Goal: Transaction & Acquisition: Purchase product/service

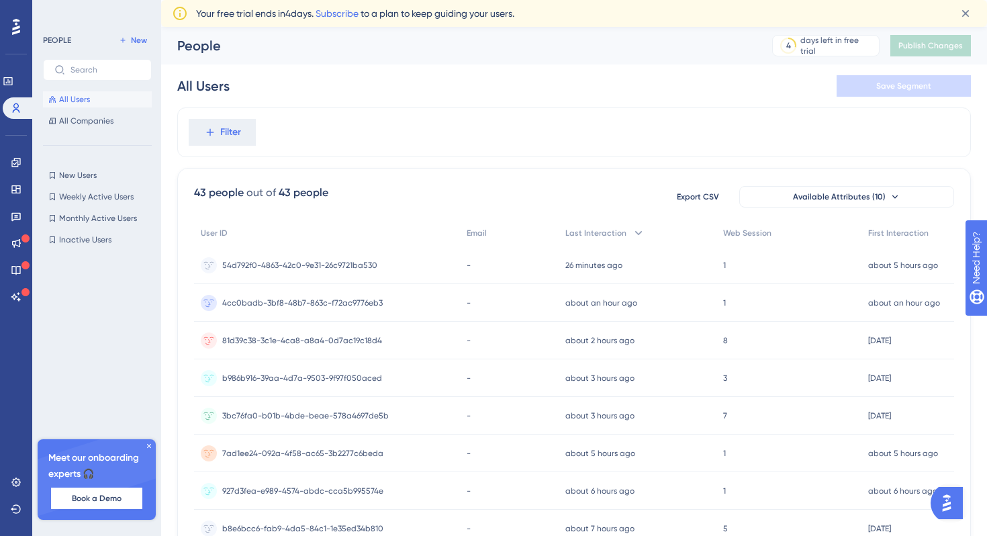
click at [148, 448] on icon at bounding box center [149, 446] width 8 height 8
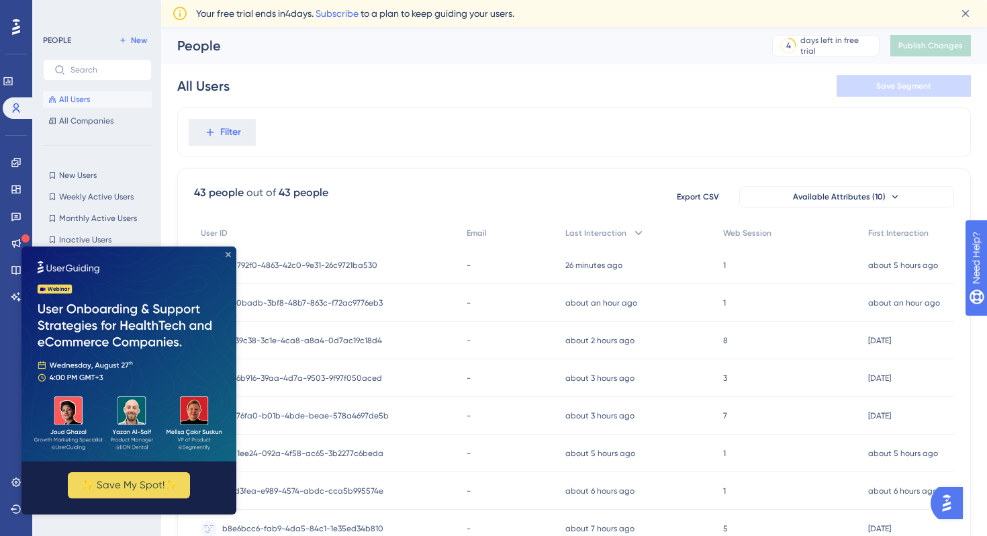
click at [230, 256] on icon "Close Preview" at bounding box center [228, 254] width 5 height 5
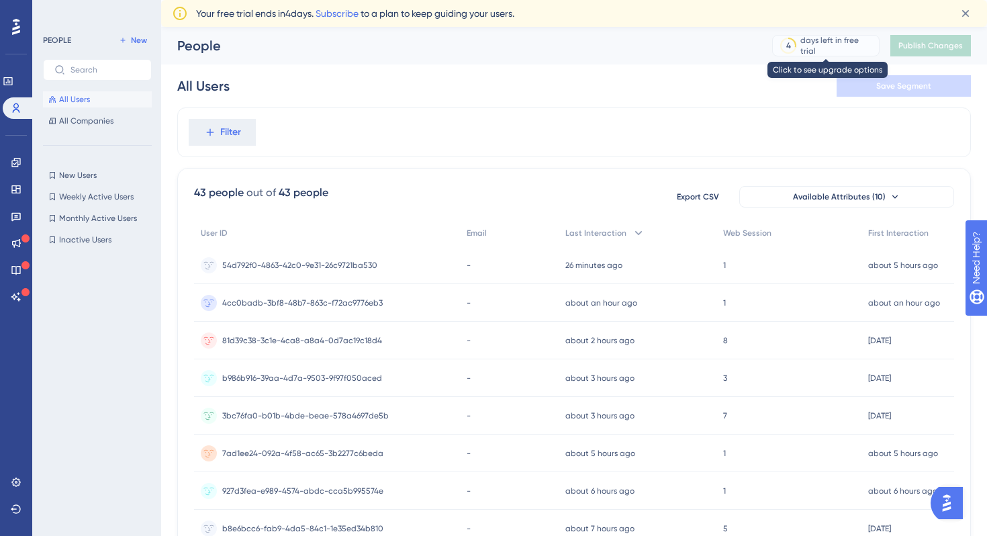
click at [866, 46] on div "days left in free trial" at bounding box center [837, 45] width 75 height 21
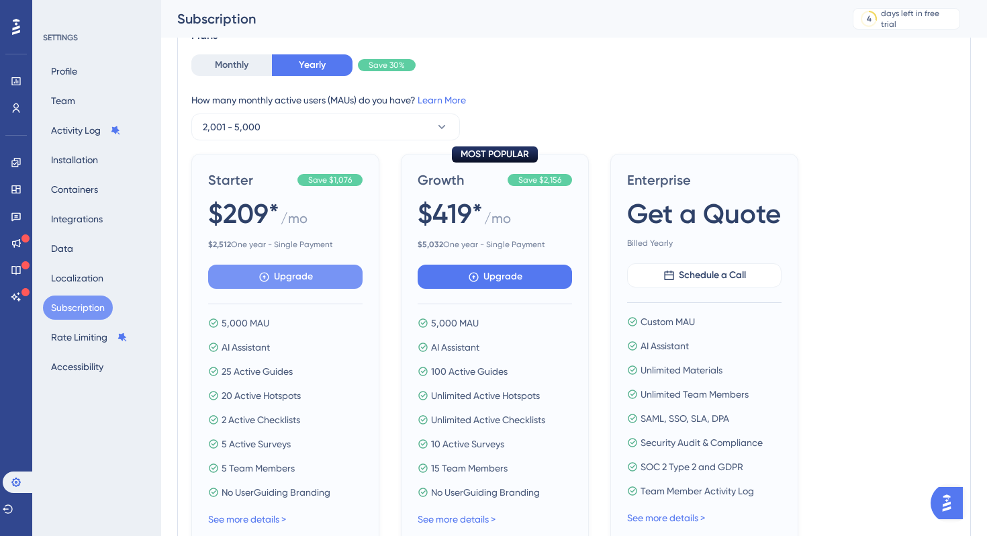
scroll to position [93, 0]
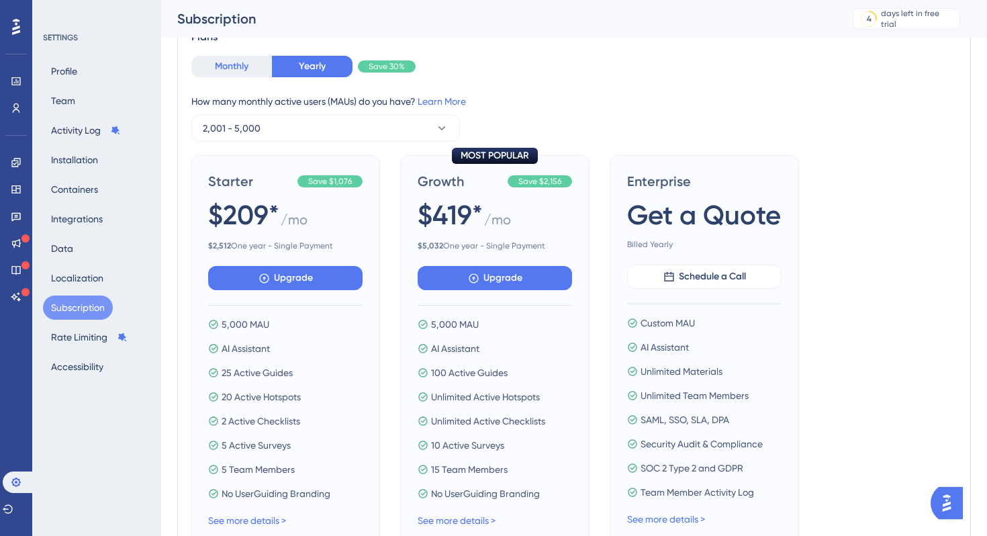
click at [248, 56] on button "Monthly" at bounding box center [231, 66] width 81 height 21
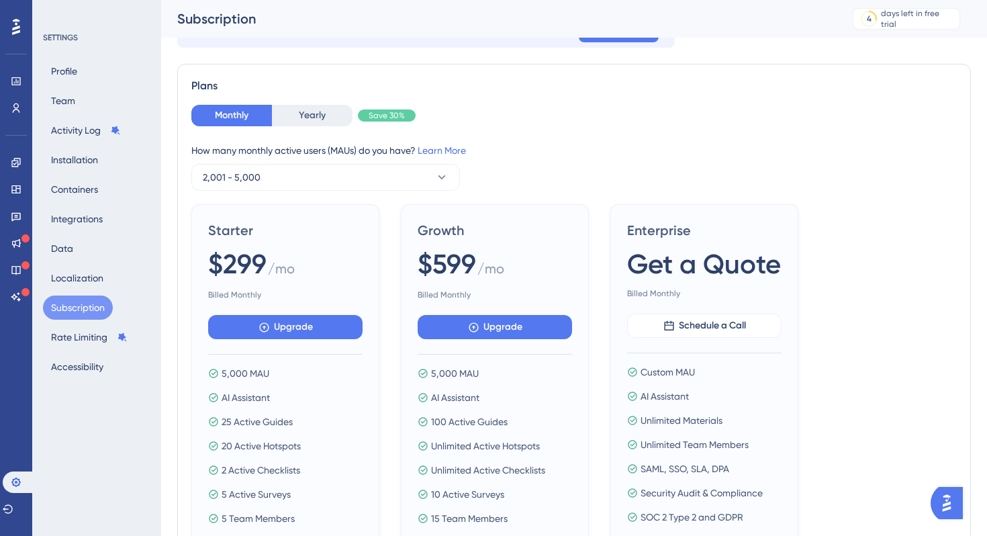
scroll to position [41, 0]
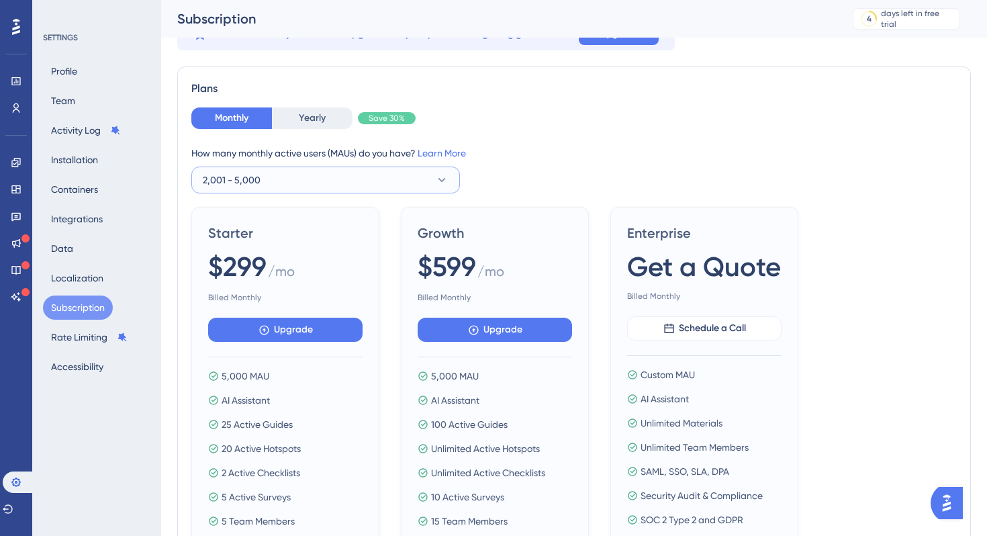
click at [344, 178] on button "2,001 - 5,000" at bounding box center [325, 180] width 269 height 27
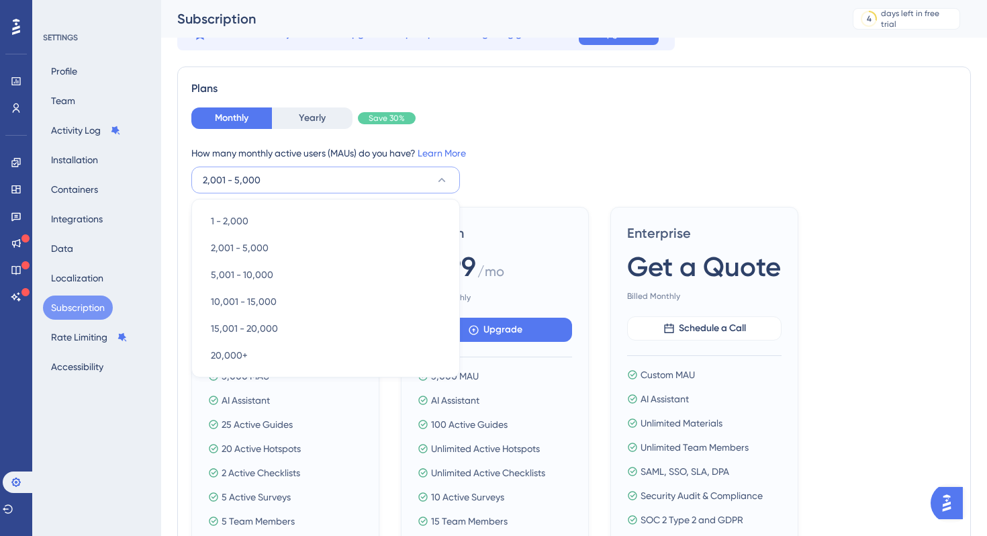
scroll to position [61, 0]
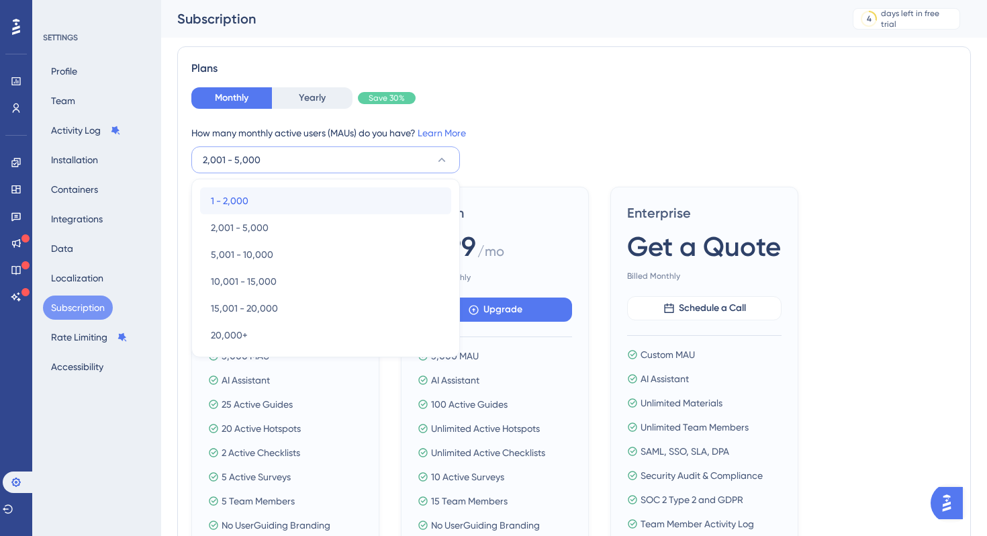
click at [339, 191] on div "1 - 2,000 1 - 2,000" at bounding box center [326, 200] width 230 height 27
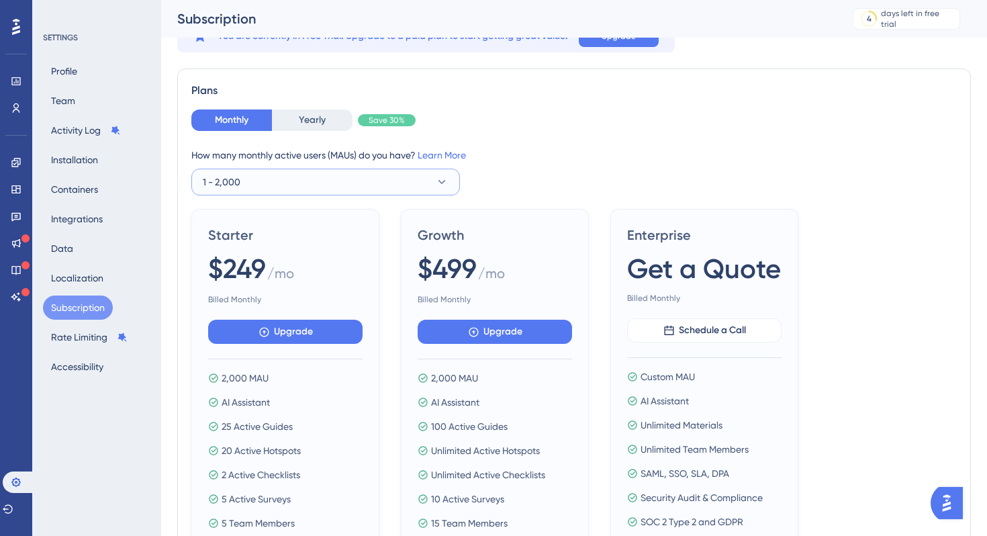
click at [389, 179] on button "1 - 2,000" at bounding box center [325, 182] width 269 height 27
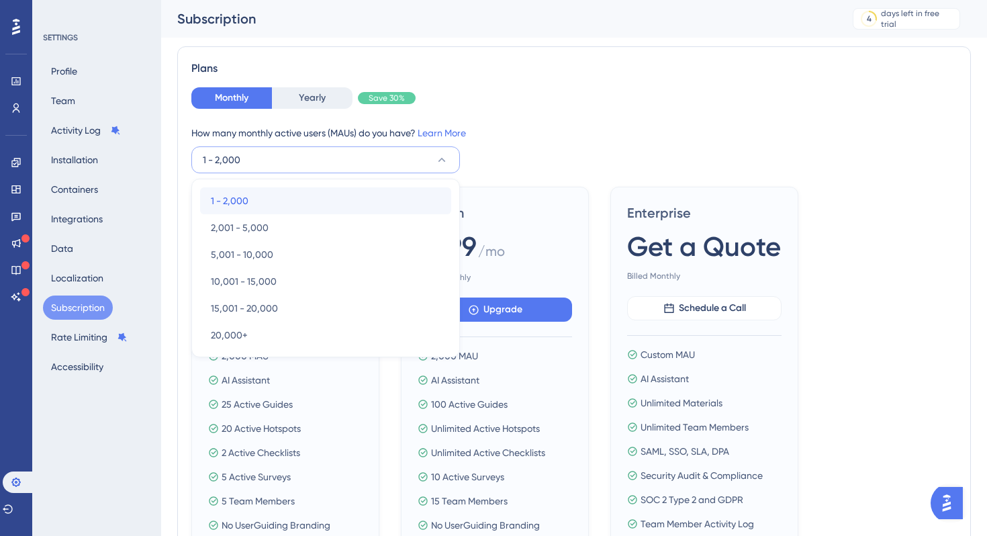
click at [379, 214] on div "1 - 2,000 1 - 2,000" at bounding box center [326, 200] width 230 height 27
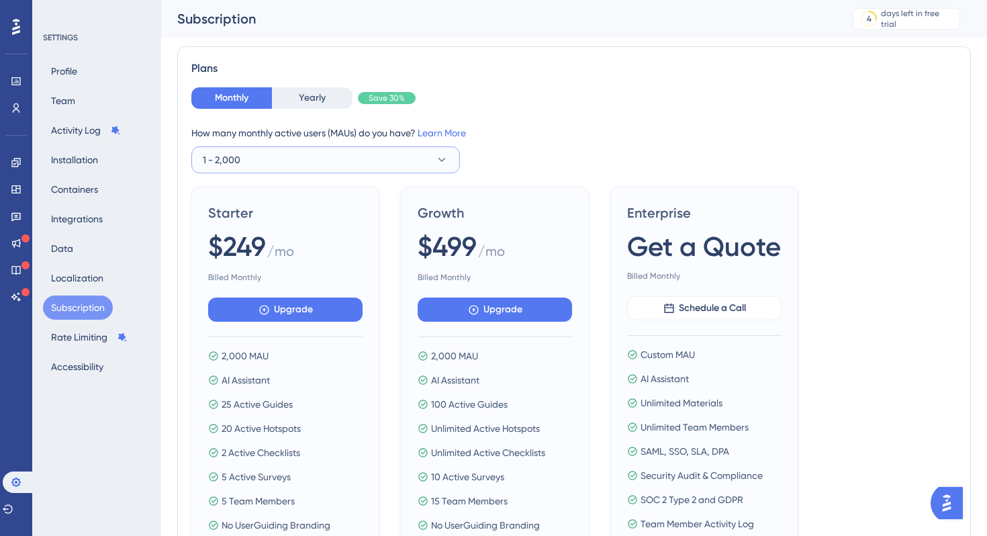
click at [396, 162] on button "1 - 2,000" at bounding box center [325, 159] width 269 height 27
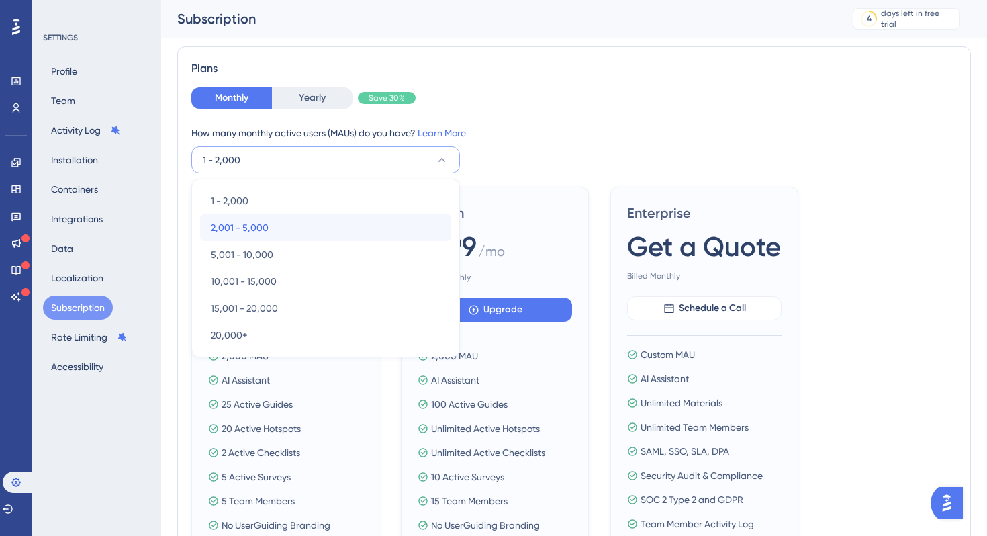
click at [375, 218] on div "2,001 - 5,000 2,001 - 5,000" at bounding box center [326, 227] width 230 height 27
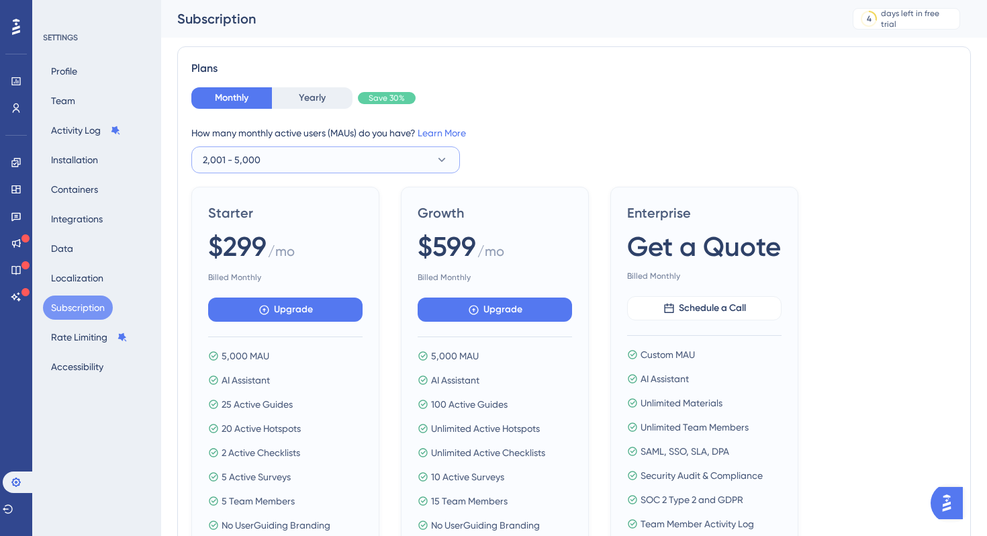
click at [398, 166] on button "2,001 - 5,000" at bounding box center [325, 159] width 269 height 27
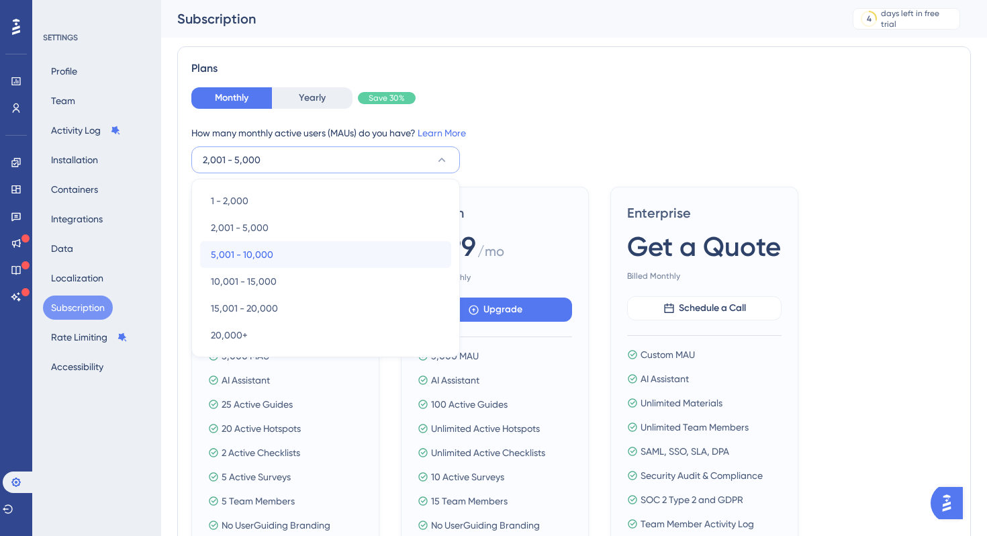
click at [372, 253] on div "5,001 - 10,000 5,001 - 10,000" at bounding box center [326, 254] width 230 height 27
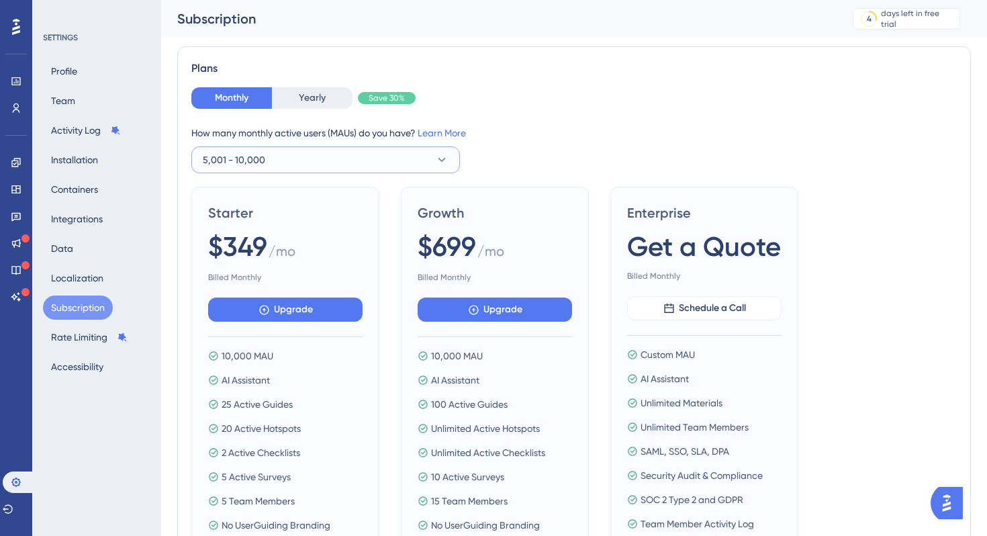
click at [374, 149] on button "5,001 - 10,000" at bounding box center [325, 159] width 269 height 27
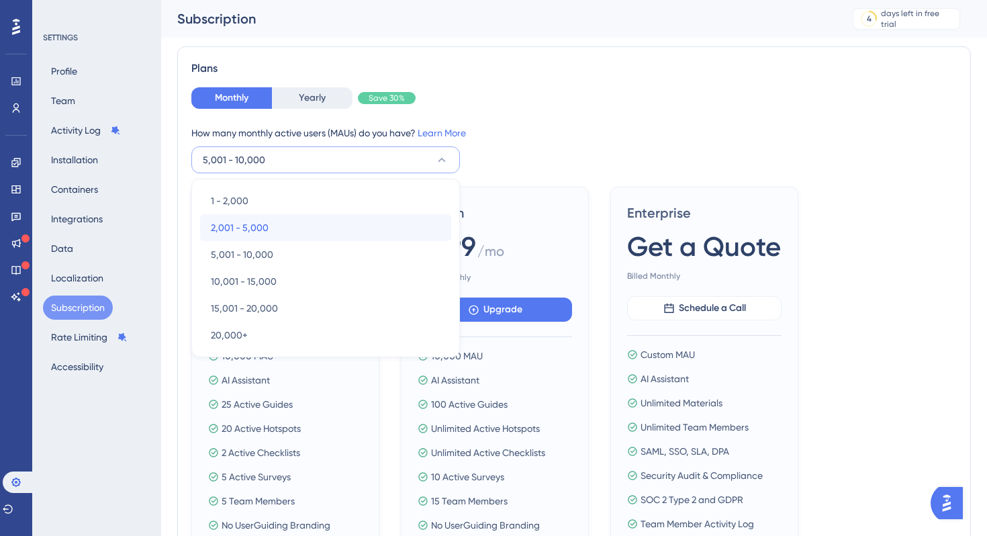
click at [365, 214] on div "2,001 - 5,000 2,001 - 5,000" at bounding box center [326, 227] width 230 height 27
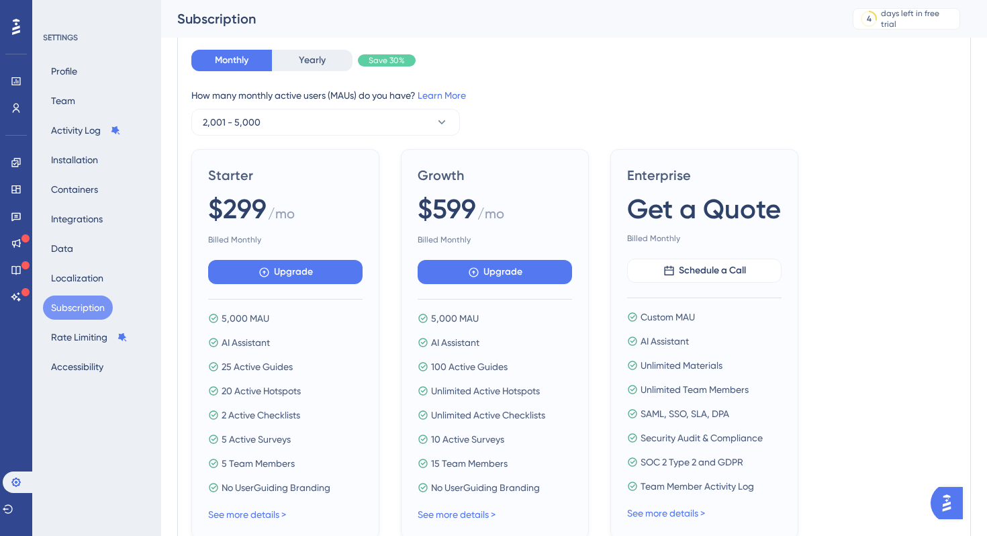
scroll to position [102, 0]
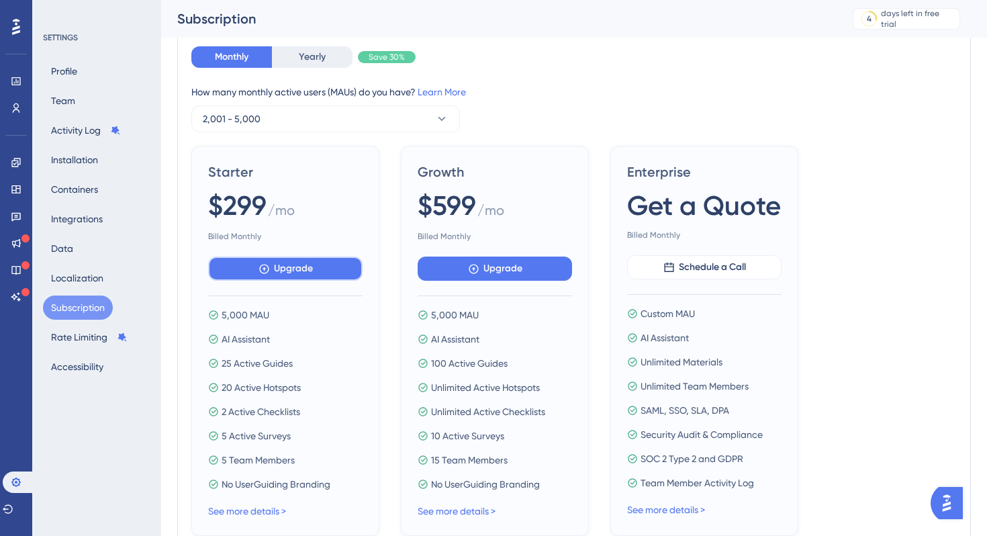
click at [303, 276] on span "Upgrade" at bounding box center [293, 269] width 39 height 16
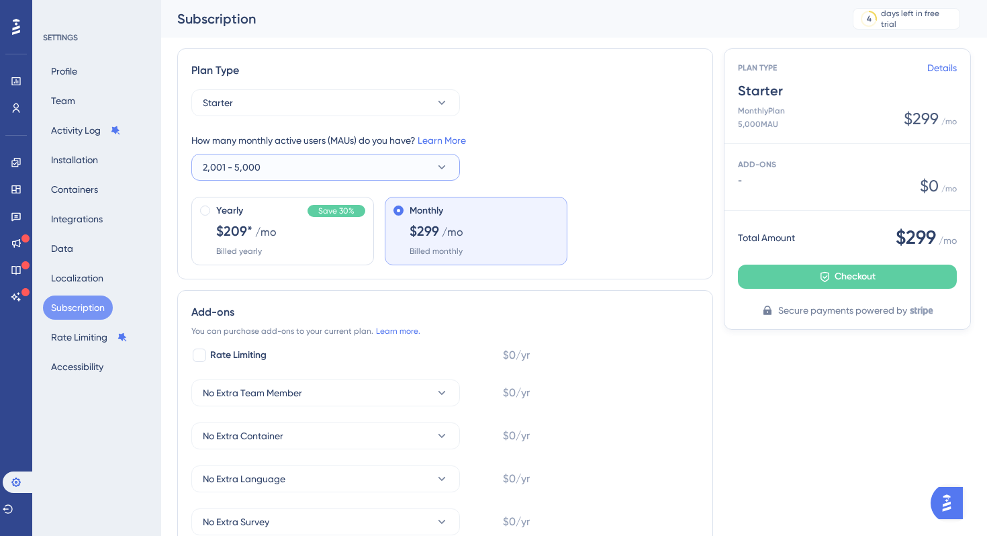
click at [376, 179] on button "2,001 - 5,000" at bounding box center [325, 167] width 269 height 27
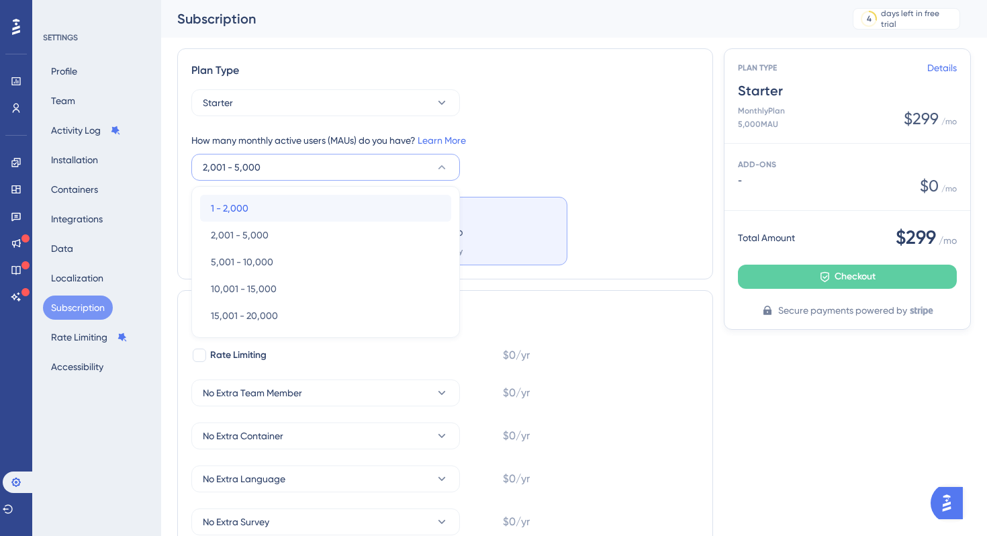
click at [366, 207] on div "1 - 2,000 1 - 2,000" at bounding box center [326, 208] width 230 height 27
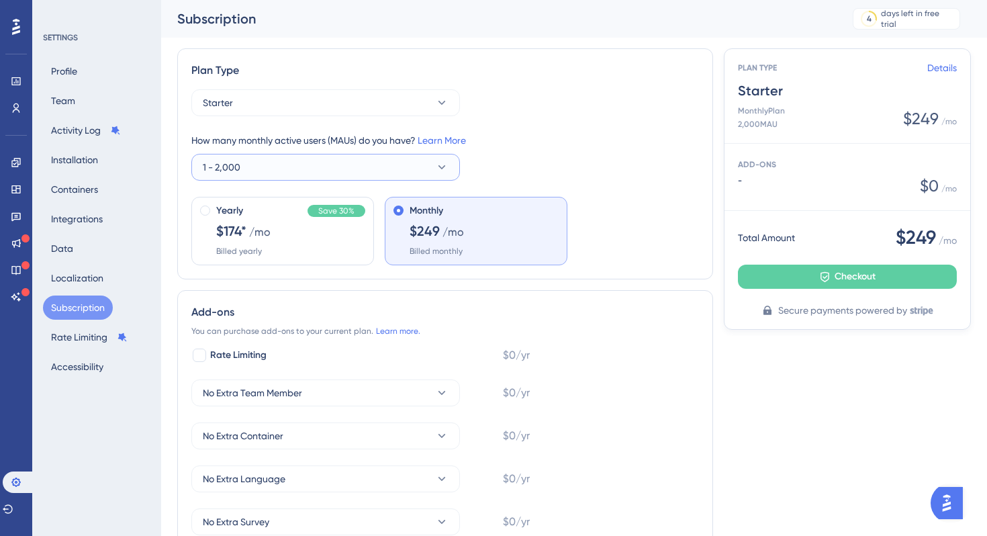
click at [386, 172] on button "1 - 2,000" at bounding box center [325, 167] width 269 height 27
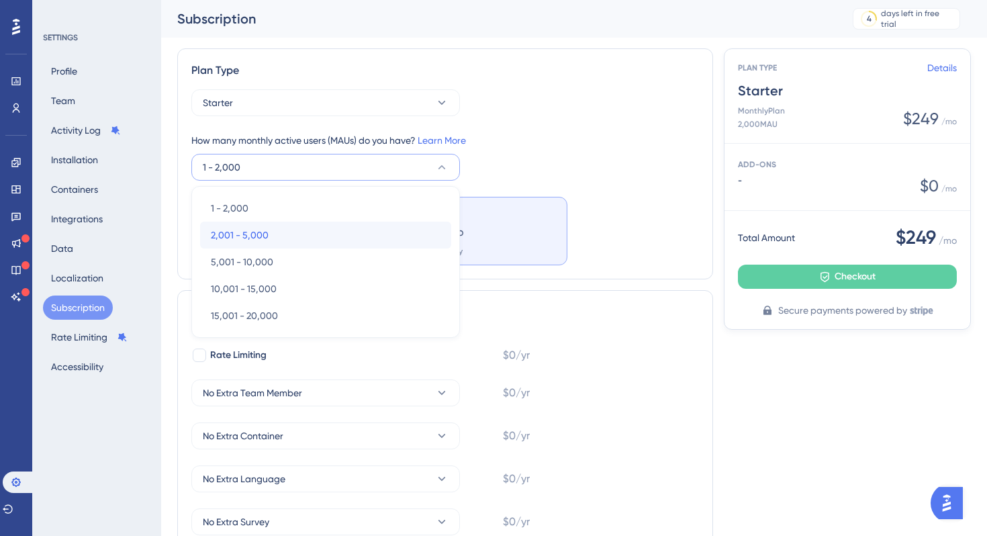
click at [378, 232] on div "2,001 - 5,000 2,001 - 5,000" at bounding box center [326, 235] width 230 height 27
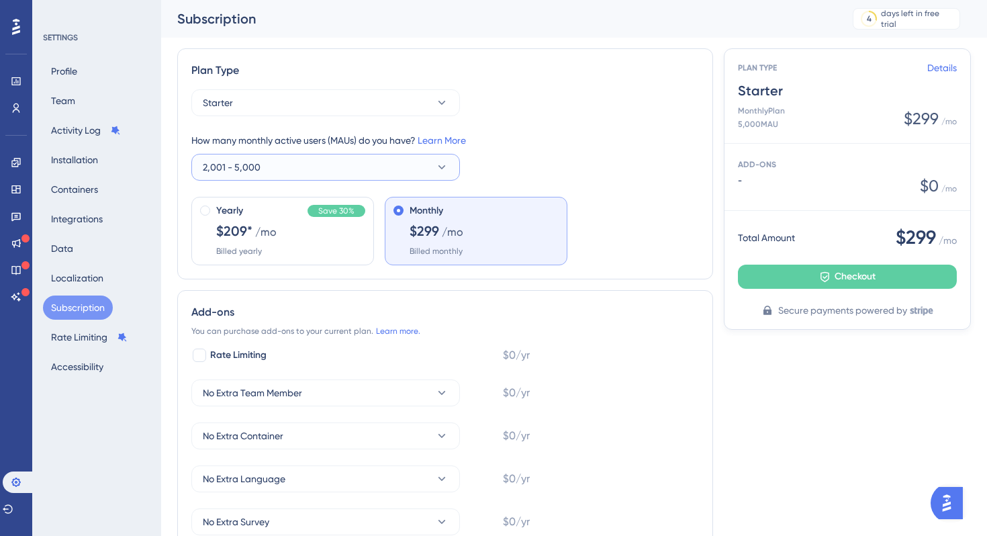
click at [383, 163] on button "2,001 - 5,000" at bounding box center [325, 167] width 269 height 27
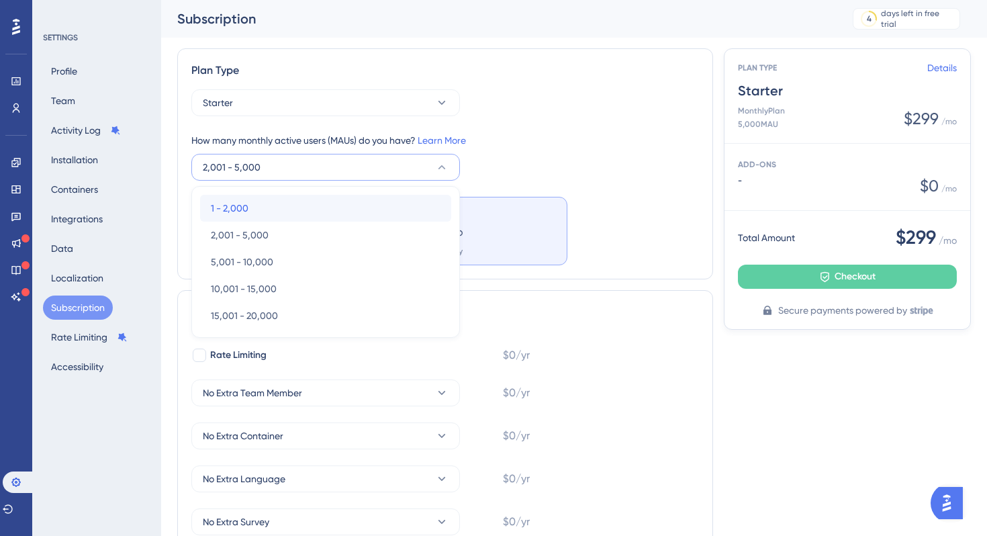
click at [347, 214] on div "1 - 2,000 1 - 2,000" at bounding box center [326, 208] width 230 height 27
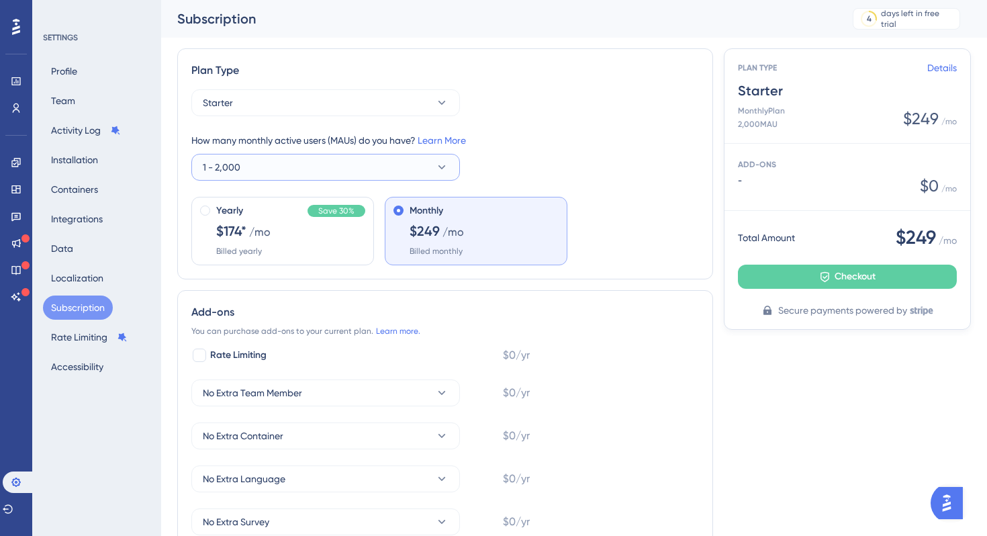
click at [379, 164] on button "1 - 2,000" at bounding box center [325, 167] width 269 height 27
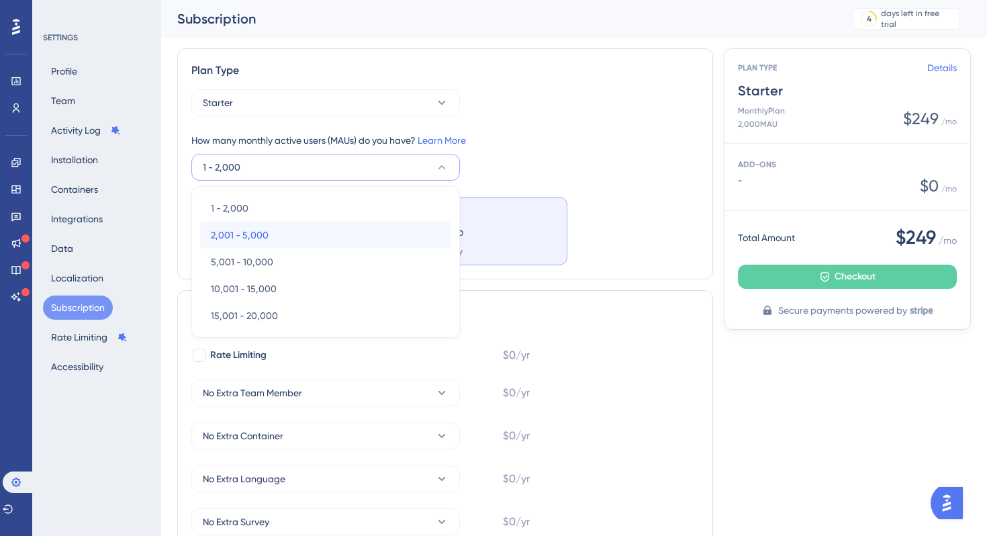
click at [326, 227] on div "2,001 - 5,000 2,001 - 5,000" at bounding box center [326, 235] width 230 height 27
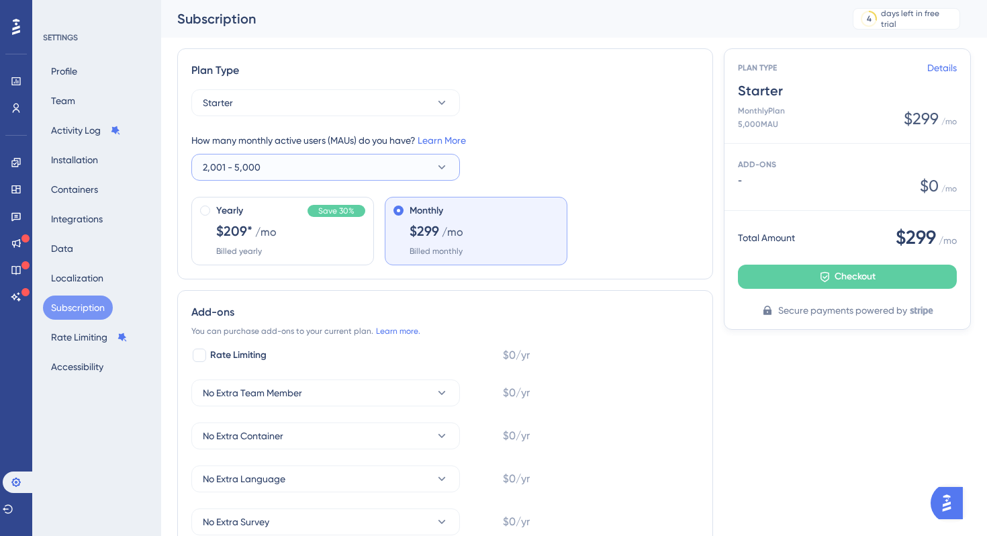
click at [373, 168] on button "2,001 - 5,000" at bounding box center [325, 167] width 269 height 27
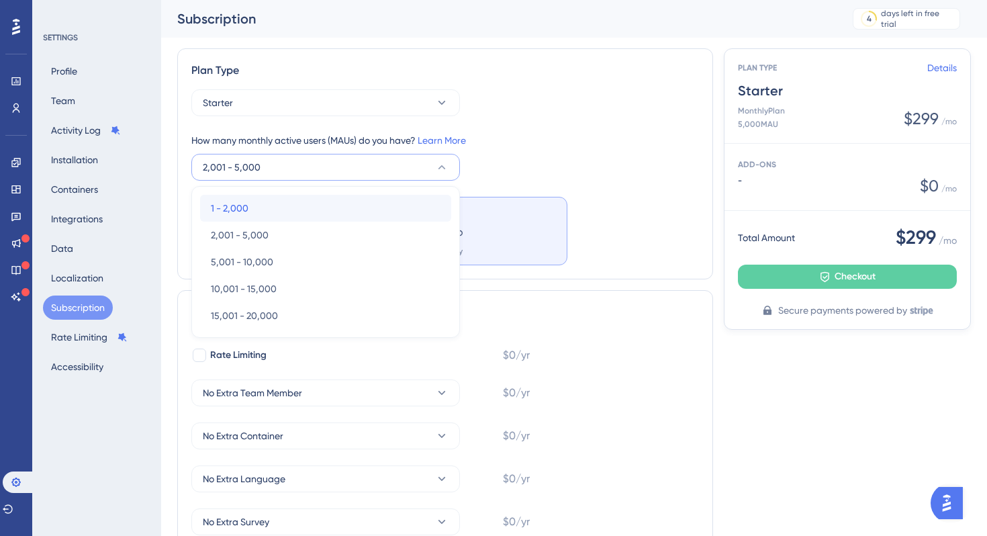
click at [348, 197] on div "1 - 2,000 1 - 2,000" at bounding box center [326, 208] width 230 height 27
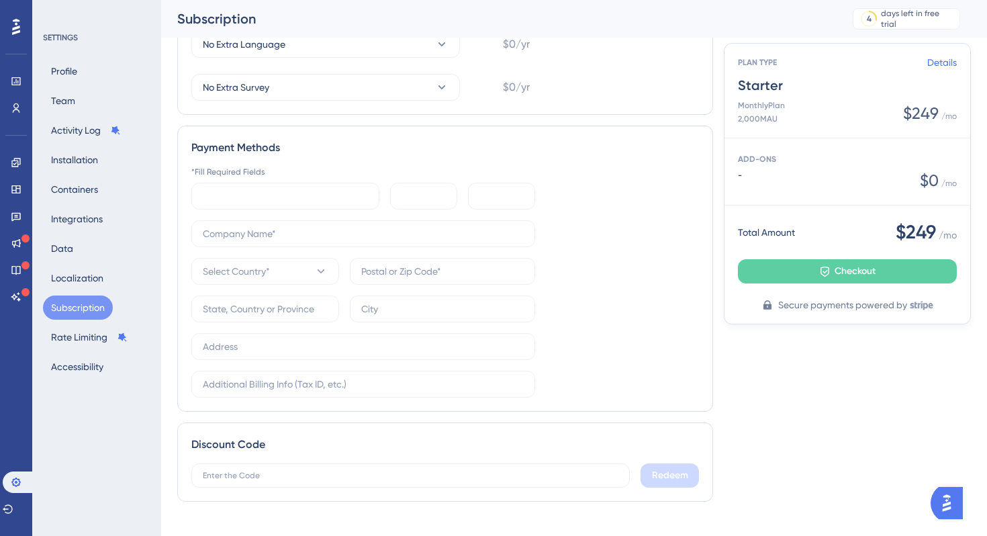
scroll to position [465, 0]
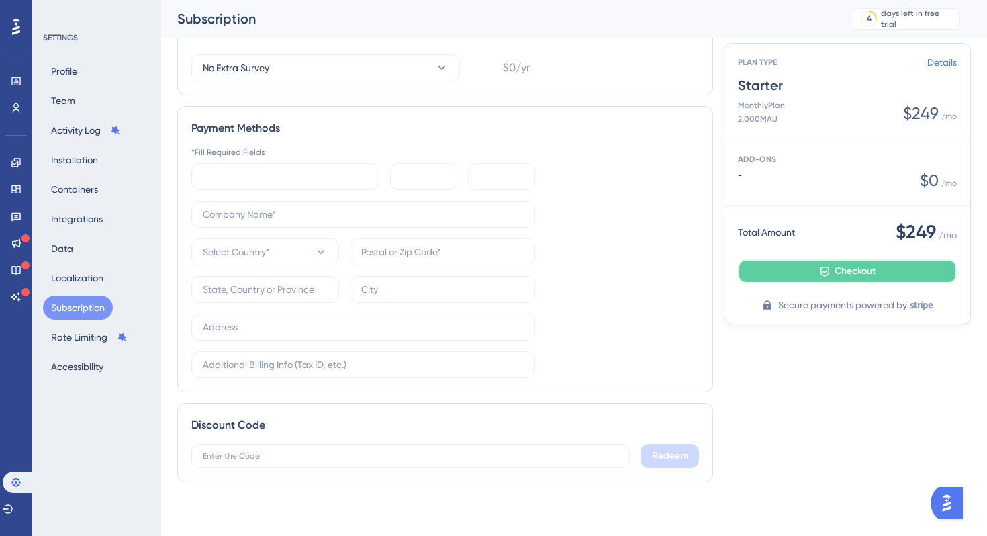
click at [821, 271] on icon at bounding box center [824, 271] width 11 height 11
click at [350, 211] on input "text" at bounding box center [363, 214] width 321 height 15
paste input "LASTRO T F E I LTDA"
type input "LASTRO T F E I LTDA"
click at [315, 256] on icon at bounding box center [320, 251] width 13 height 13
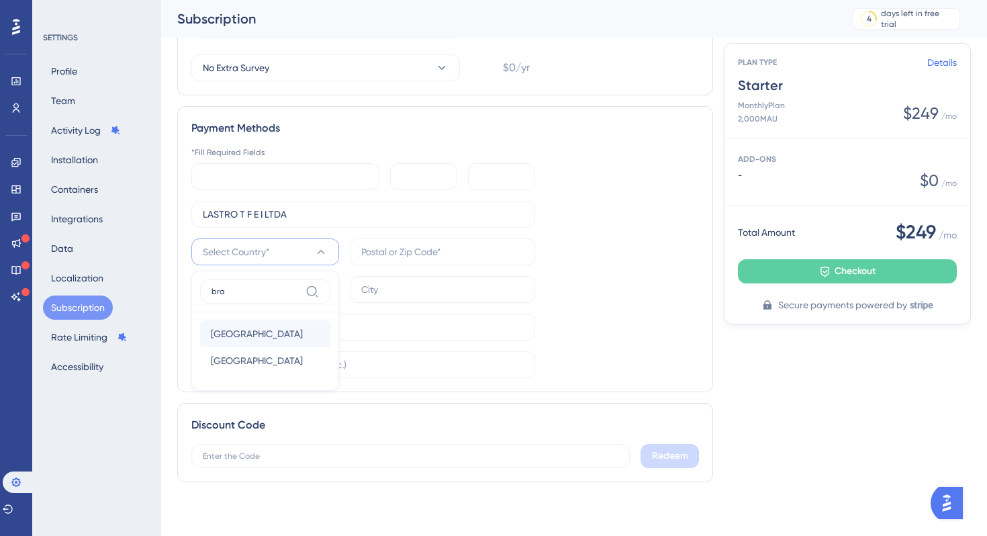
type input "bra"
click at [267, 330] on div "Brazil Brazil" at bounding box center [265, 333] width 109 height 27
click at [324, 323] on input "text" at bounding box center [363, 327] width 321 height 15
click at [300, 290] on input "text" at bounding box center [265, 289] width 125 height 15
type input "B"
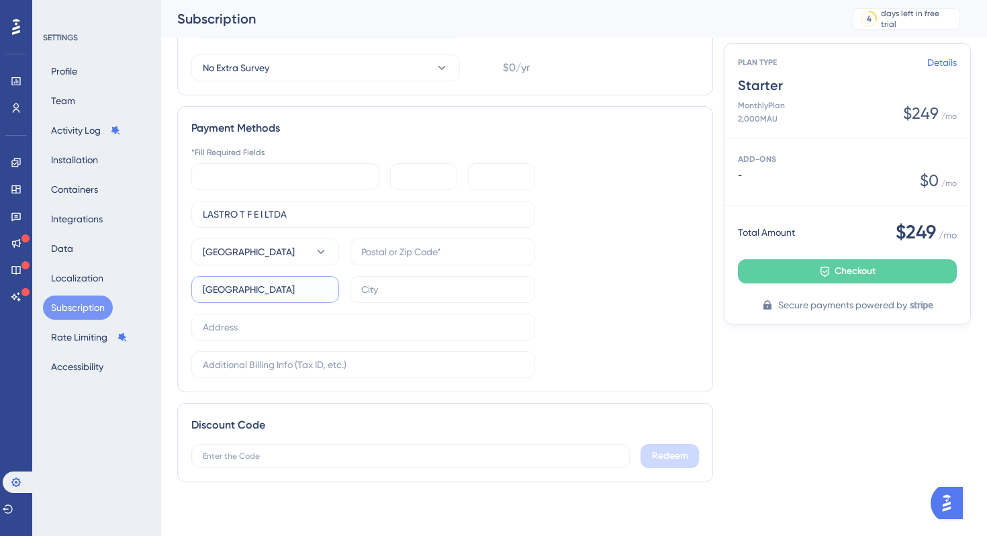
type input "São paulo"
type input "São Paulo"
click at [387, 332] on input "text" at bounding box center [363, 327] width 321 height 15
paste input "Av. Brig. Faria Lima, 1912 - Jardim Paulistano"
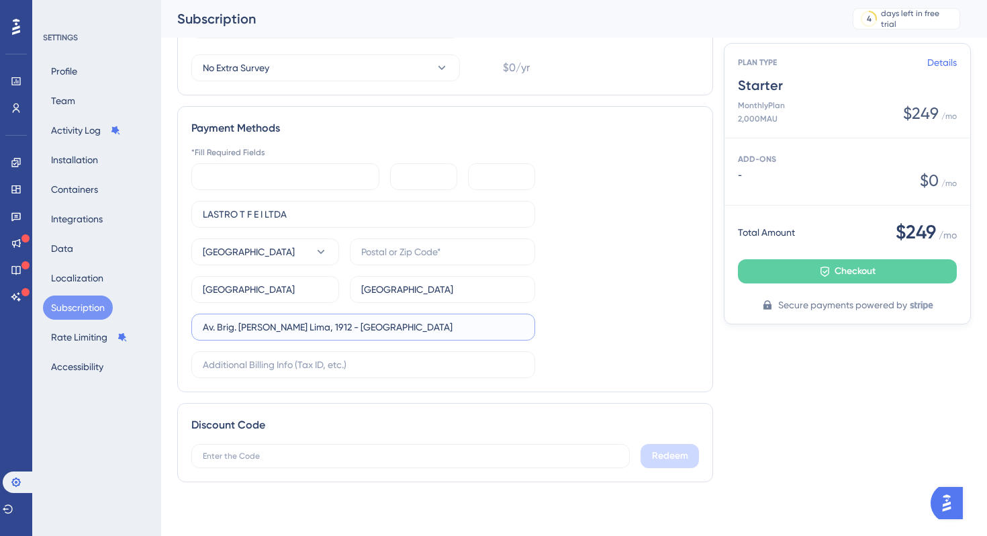
type input "Av. Brig. Faria Lima, 1912 - Jardim Paulistano"
click at [456, 218] on input "LASTRO T F E I LTDA" at bounding box center [363, 214] width 321 height 15
click at [455, 242] on label at bounding box center [442, 251] width 185 height 27
click at [455, 244] on input "text" at bounding box center [442, 251] width 162 height 15
paste input "01451-000"
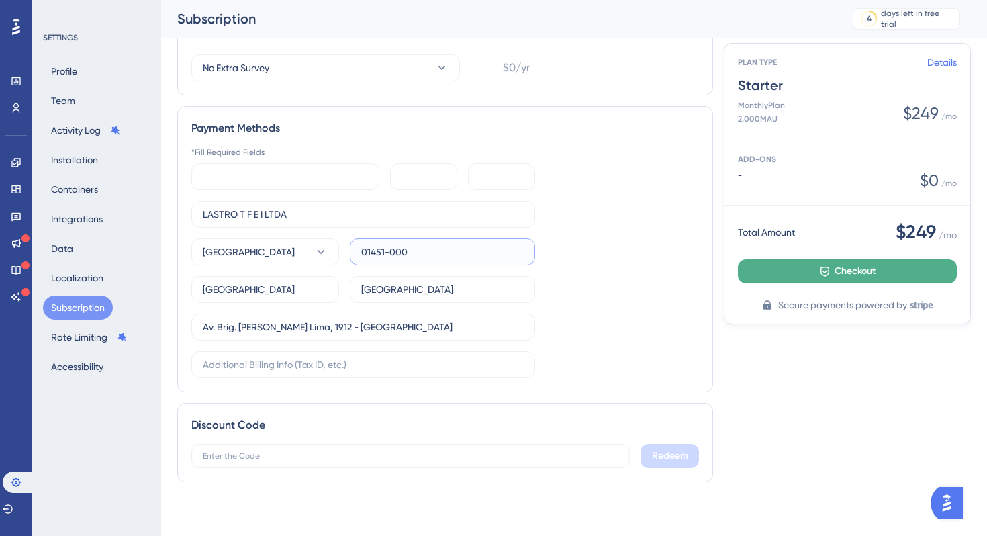
type input "01451-000"
click at [803, 277] on button "Checkout" at bounding box center [847, 271] width 219 height 24
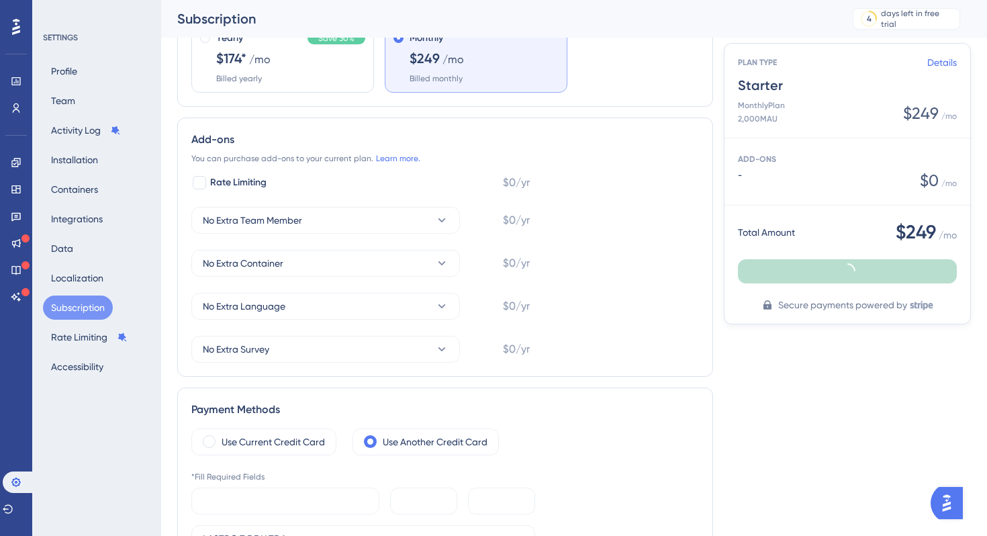
scroll to position [0, 0]
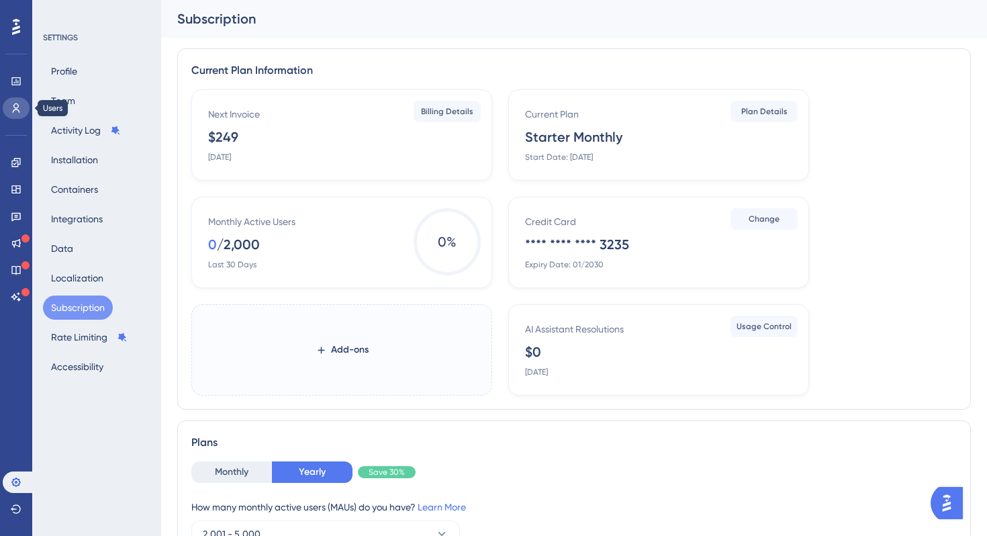
click at [13, 116] on link at bounding box center [16, 107] width 27 height 21
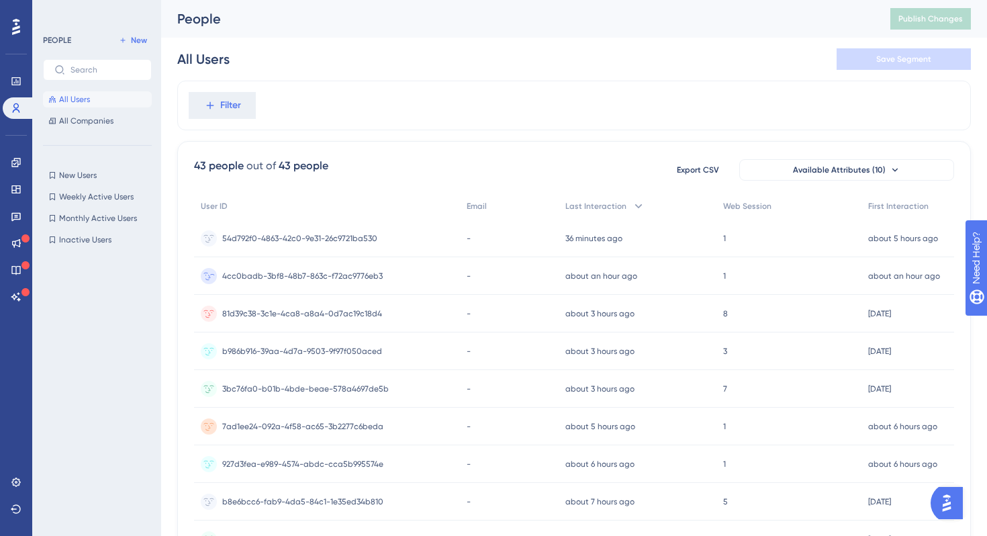
click at [393, 267] on div "4cc0badb-3bf8-48b7-863c-f72ac9776eb3 4cc0badb-3bf8-48b7-863c-f72ac9776eb3" at bounding box center [327, 276] width 266 height 38
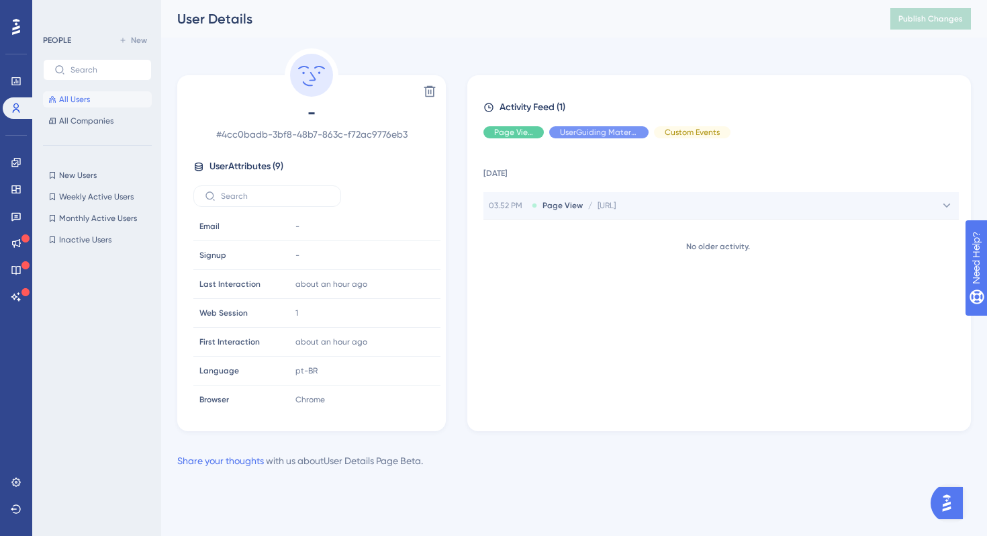
drag, startPoint x: 906, startPoint y: 207, endPoint x: 739, endPoint y: 207, distance: 167.2
click at [739, 207] on div "03.52 PM Page View / https://casa.lais.ai/platform?agency=dcd44865-65f3-446a-85…" at bounding box center [720, 205] width 475 height 27
copy span "dcd44865-65f3-446a-8534-107017c420c7"
click at [18, 189] on icon at bounding box center [16, 189] width 11 height 11
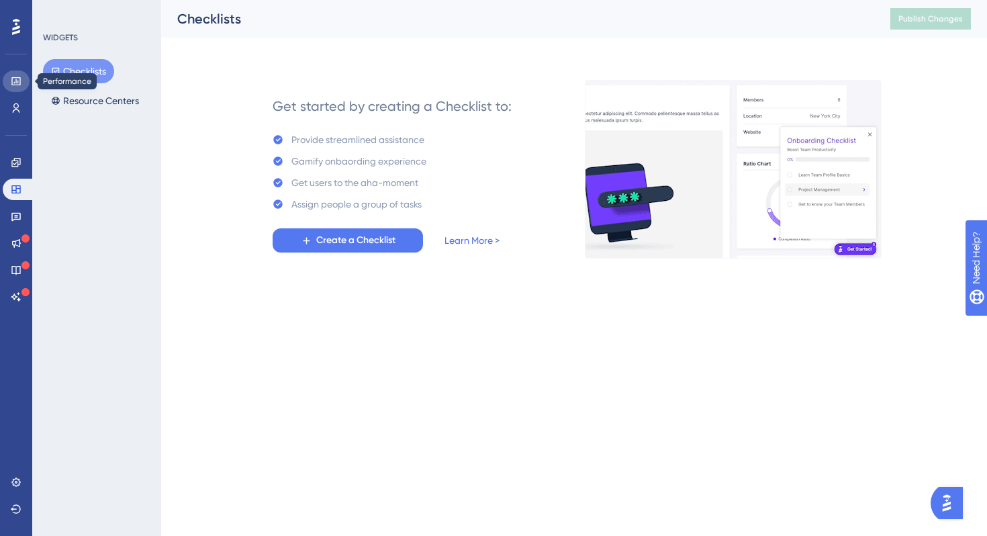
click at [21, 77] on link at bounding box center [16, 80] width 27 height 21
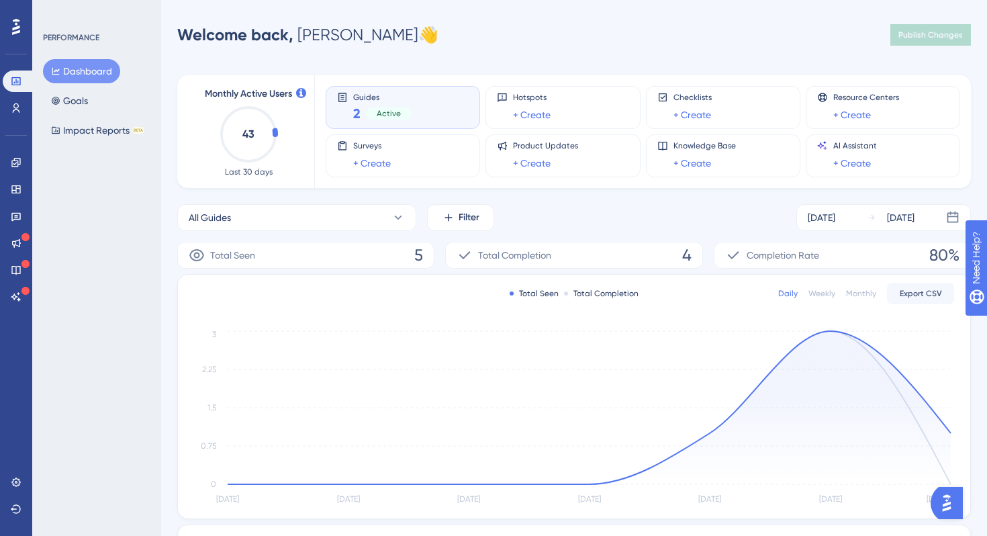
click at [377, 93] on span "Guides" at bounding box center [382, 96] width 58 height 9
click at [15, 103] on icon at bounding box center [16, 107] width 7 height 9
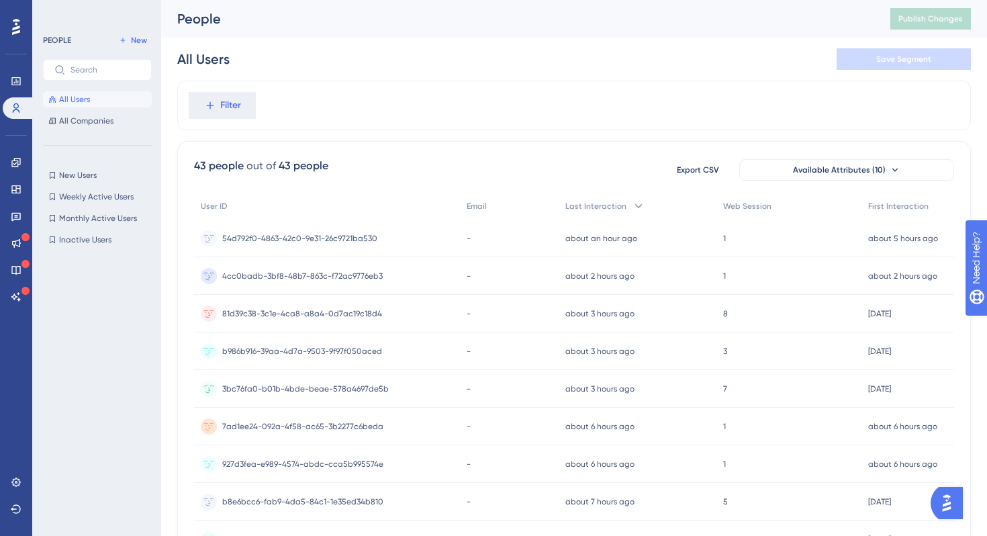
click at [11, 13] on div "Performance Users Engagement Widgets Feedback Product Updates Knowledge Base AI…" at bounding box center [16, 268] width 32 height 536
click at [15, 26] on icon at bounding box center [16, 26] width 8 height 17
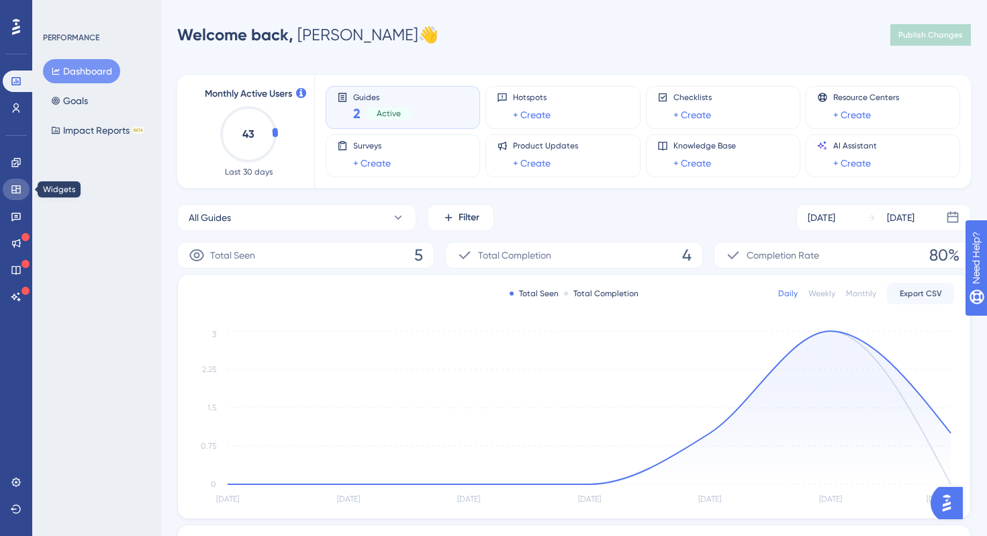
click at [15, 183] on link at bounding box center [16, 189] width 27 height 21
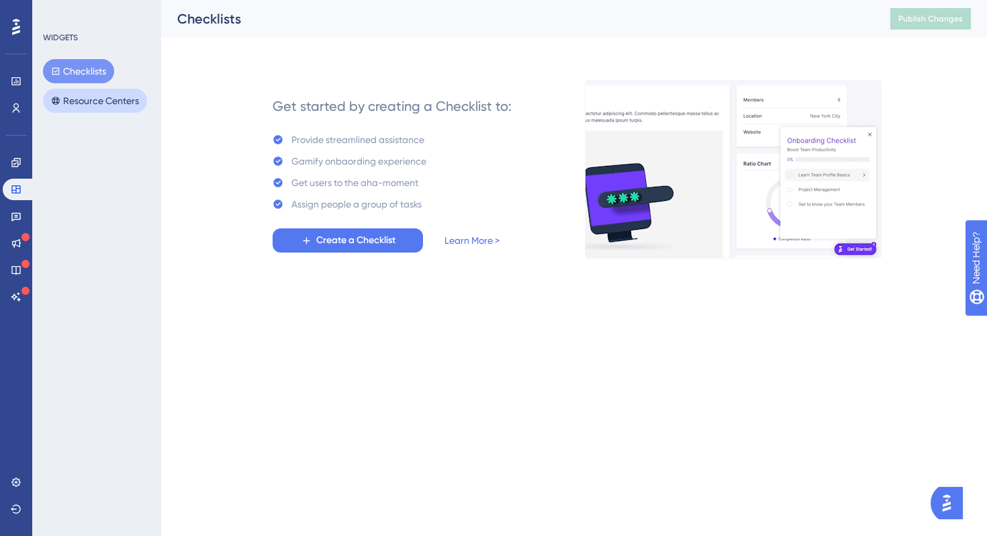
click at [93, 93] on button "Resource Centers" at bounding box center [95, 101] width 104 height 24
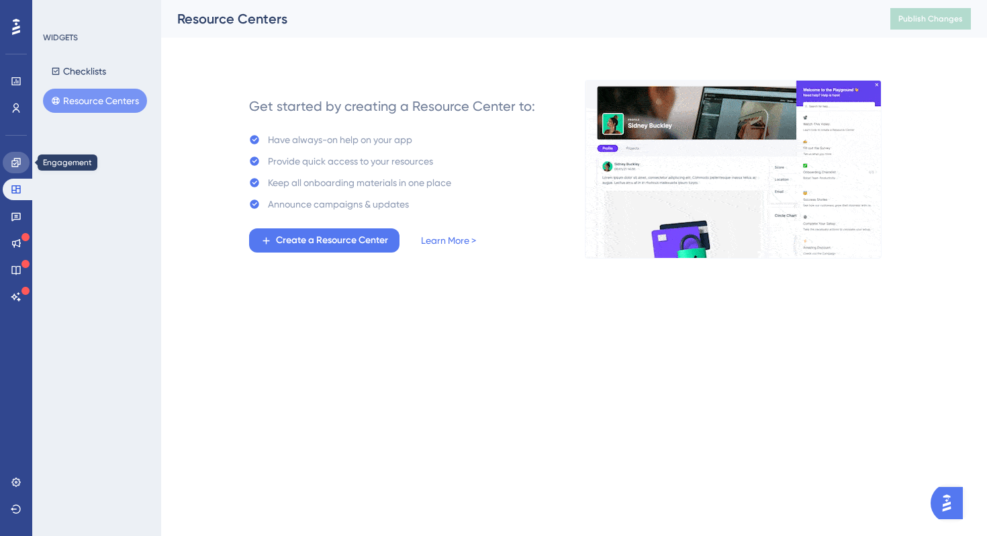
click at [14, 169] on link at bounding box center [16, 162] width 27 height 21
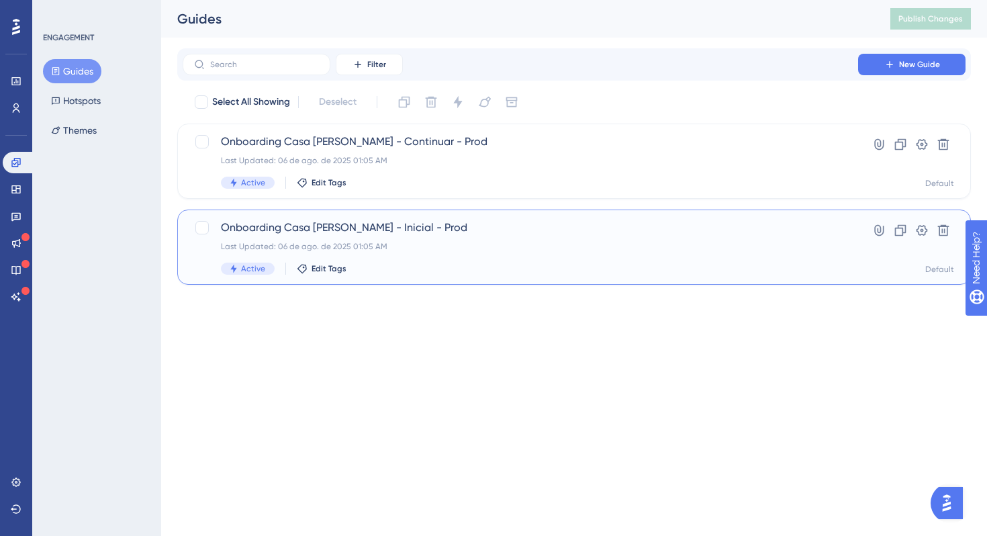
click at [484, 228] on span "Onboarding Casa da Lais - Inicial - Prod" at bounding box center [520, 228] width 599 height 16
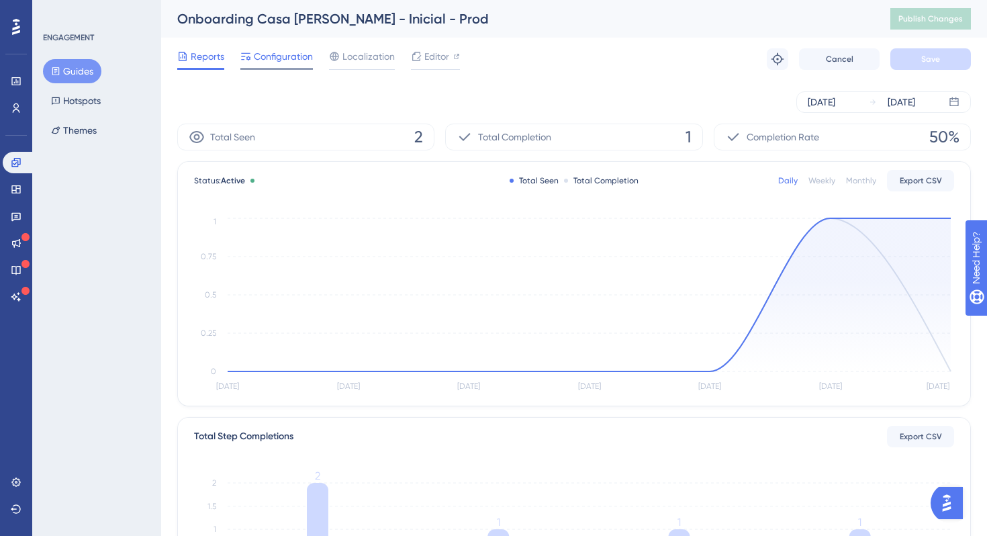
click at [264, 60] on span "Configuration" at bounding box center [283, 56] width 59 height 16
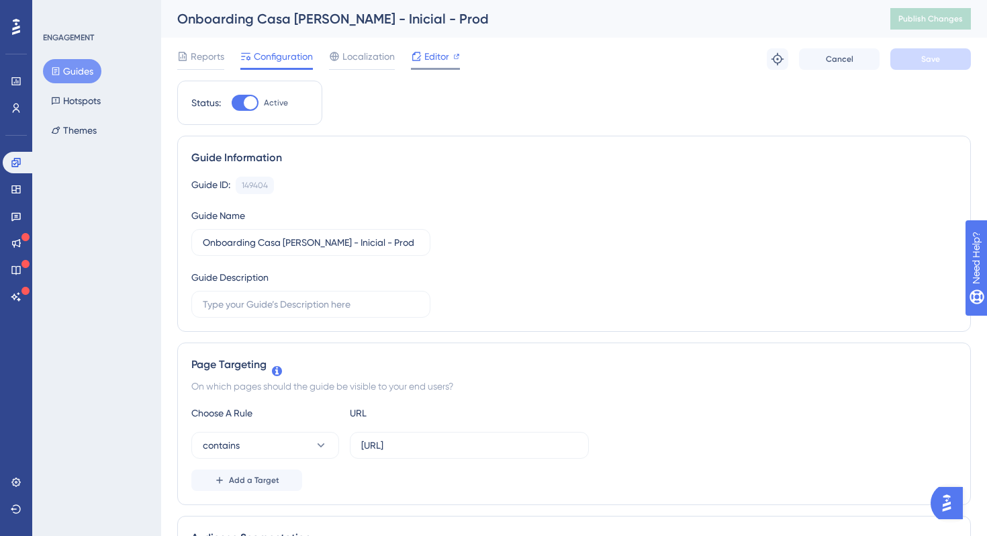
click at [426, 49] on span "Editor" at bounding box center [436, 56] width 25 height 16
